Goal: Information Seeking & Learning: Understand process/instructions

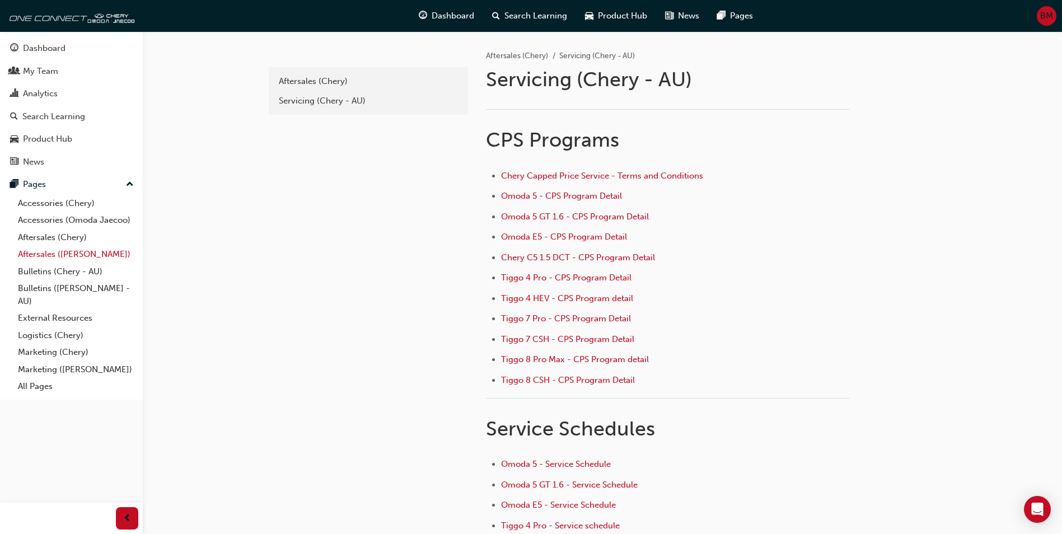
click at [40, 256] on link "Aftersales ([PERSON_NAME])" at bounding box center [75, 254] width 125 height 17
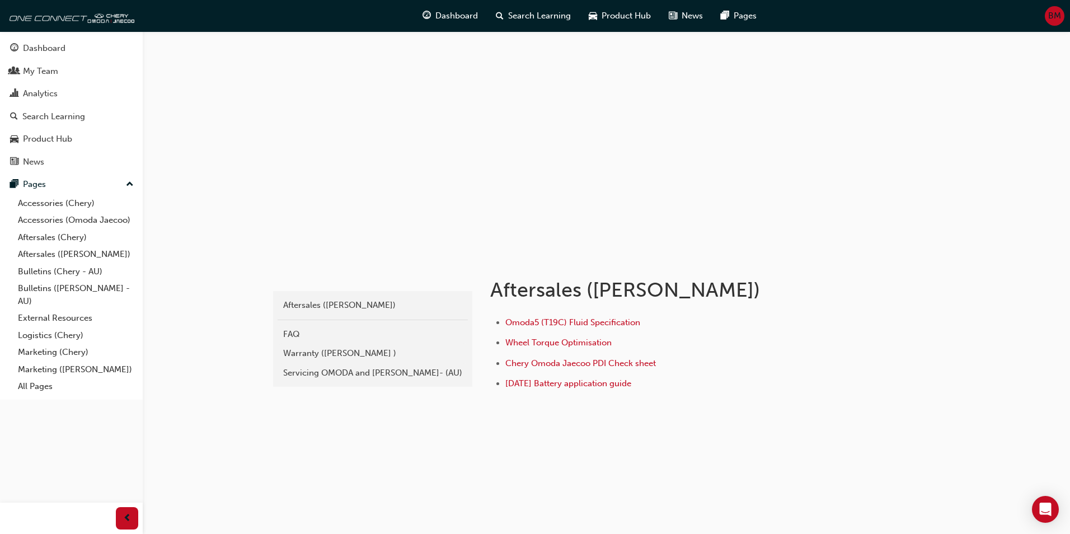
click at [347, 369] on div "Servicing OMODA and [PERSON_NAME]- (AU)" at bounding box center [372, 373] width 179 height 13
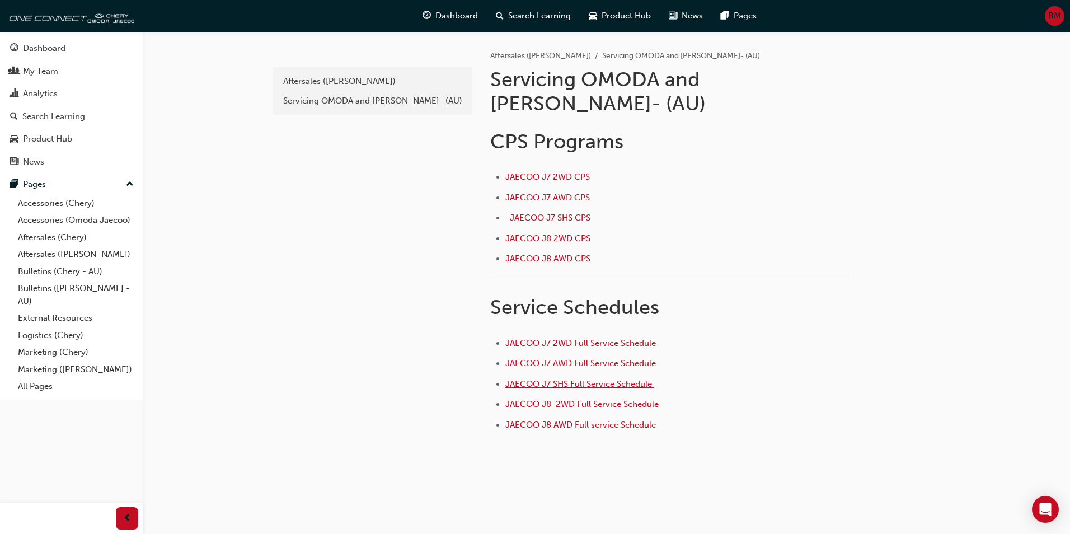
click at [553, 379] on span "JAECOO J7 SHS Full Service Schedule ﻿" at bounding box center [579, 384] width 149 height 10
